Goal: Register for event/course

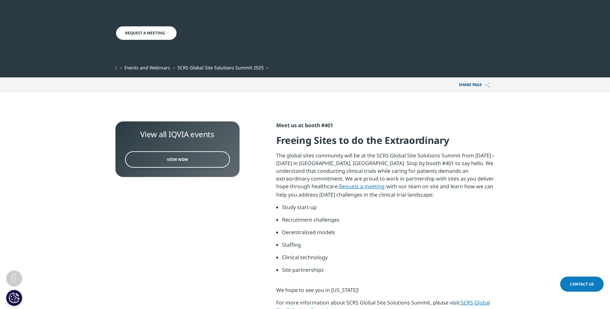
scroll to position [149, 0]
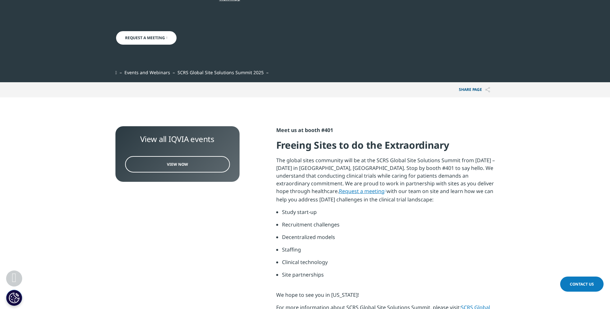
click at [339, 191] on link "Request a meeting" at bounding box center [363, 191] width 48 height 7
click at [171, 166] on span "View Now" at bounding box center [177, 164] width 21 height 5
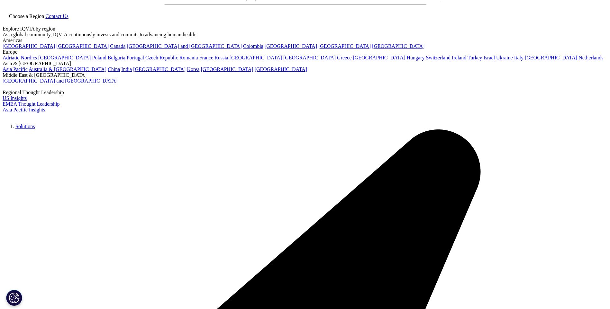
scroll to position [21, 0]
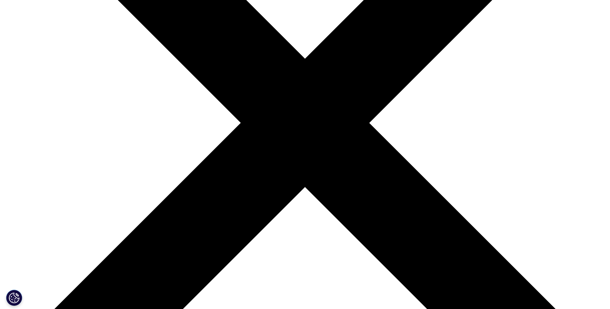
scroll to position [161, 0]
